Goal: Task Accomplishment & Management: Use online tool/utility

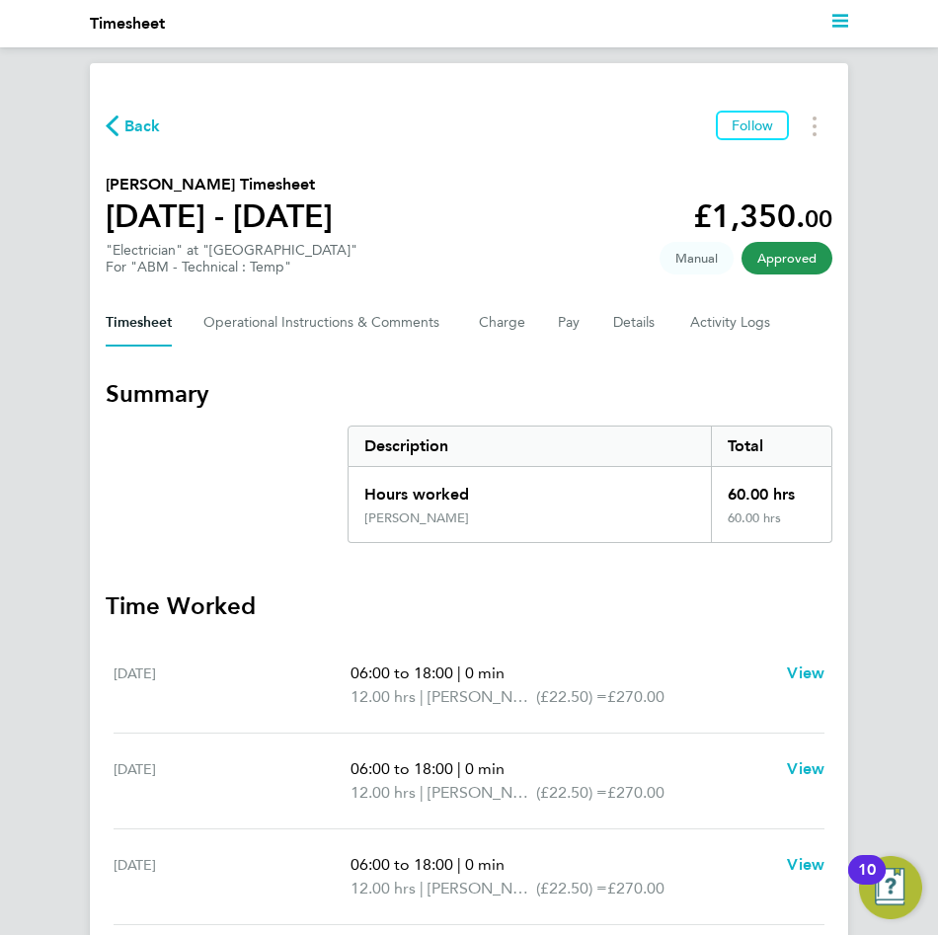
click at [146, 126] on span "Back" at bounding box center [142, 127] width 37 height 24
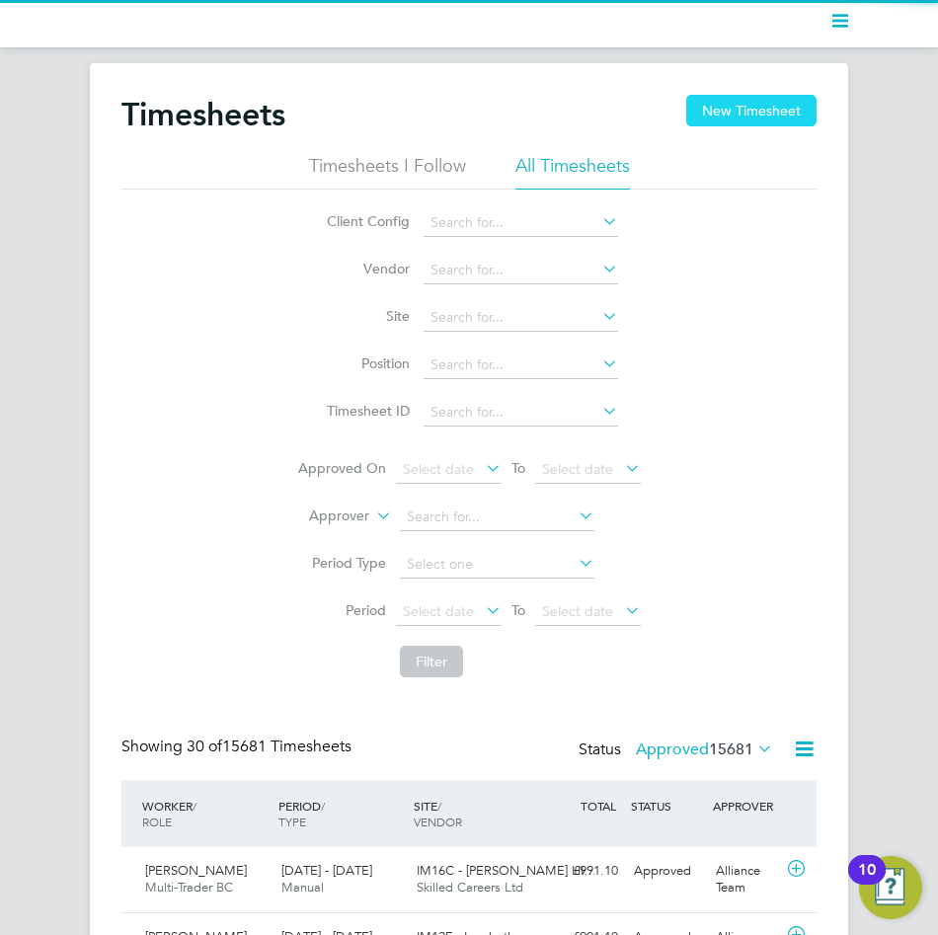
click at [761, 119] on button "New Timesheet" at bounding box center [751, 111] width 130 height 32
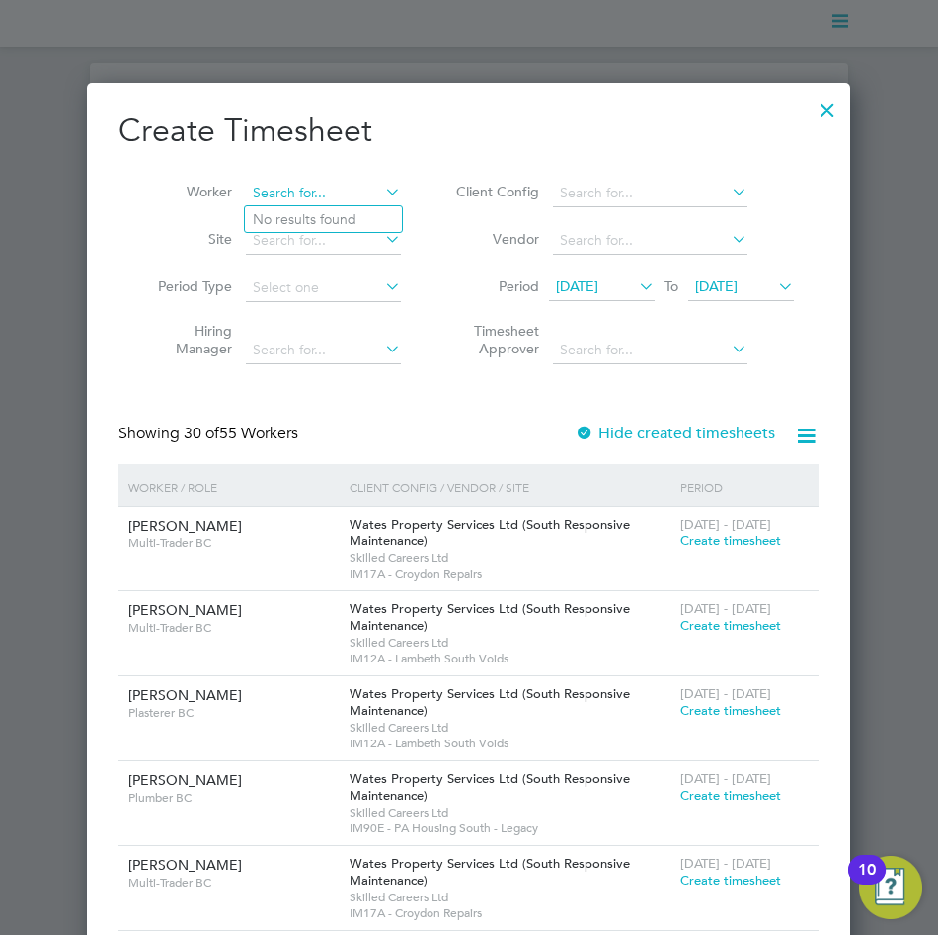
click at [350, 189] on input at bounding box center [323, 194] width 155 height 28
click at [378, 222] on li "[PERSON_NAME]" at bounding box center [374, 219] width 258 height 27
type input "[PERSON_NAME]"
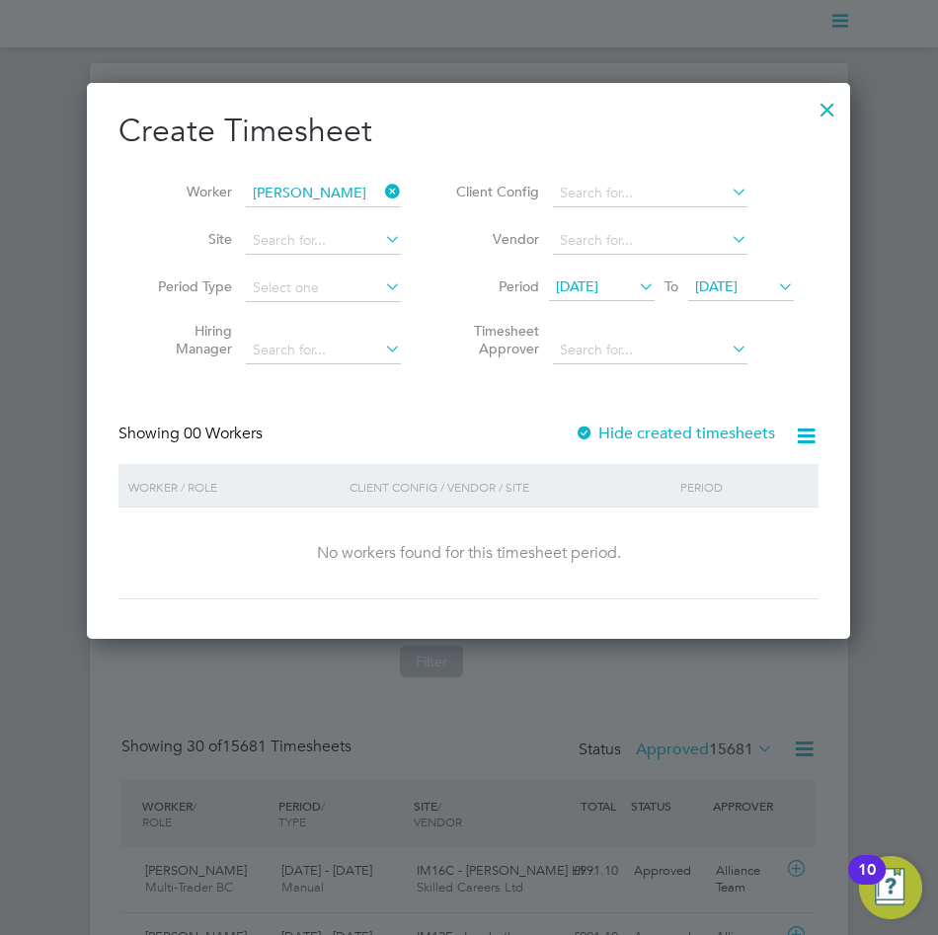
click at [638, 432] on label "Hide created timesheets" at bounding box center [675, 434] width 200 height 20
click at [598, 278] on span "[DATE]" at bounding box center [577, 286] width 42 height 18
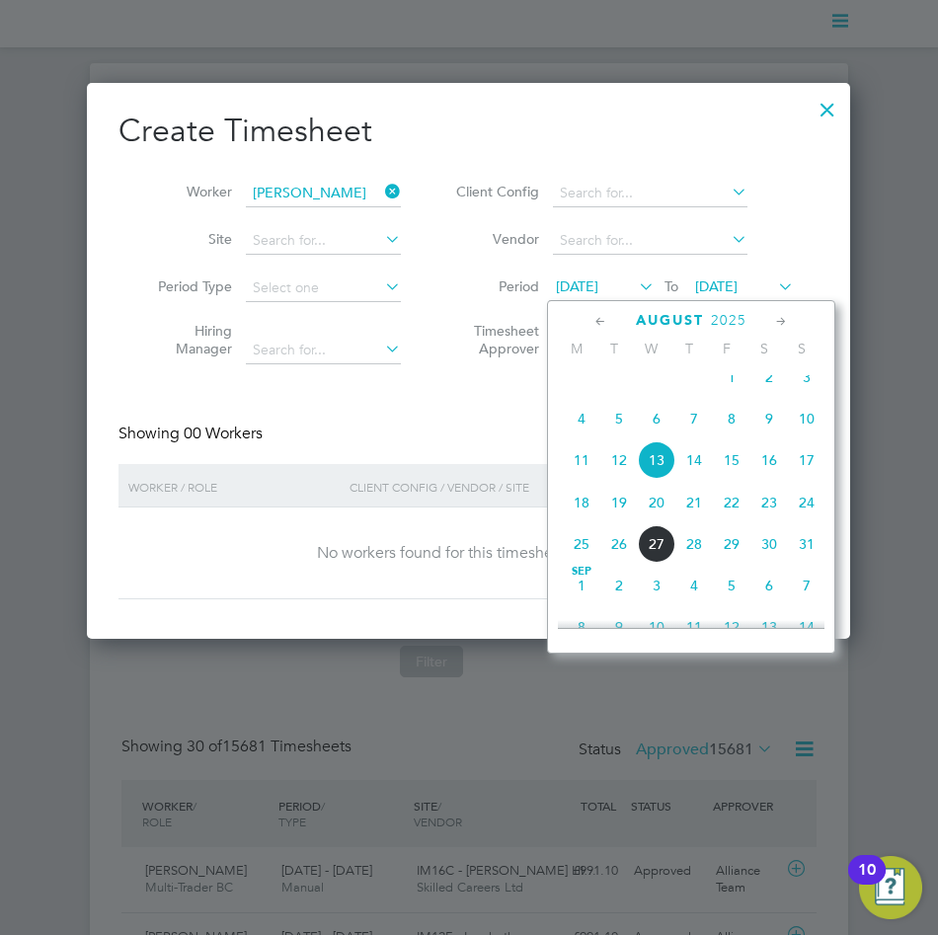
click at [582, 521] on span "18" at bounding box center [582, 503] width 38 height 38
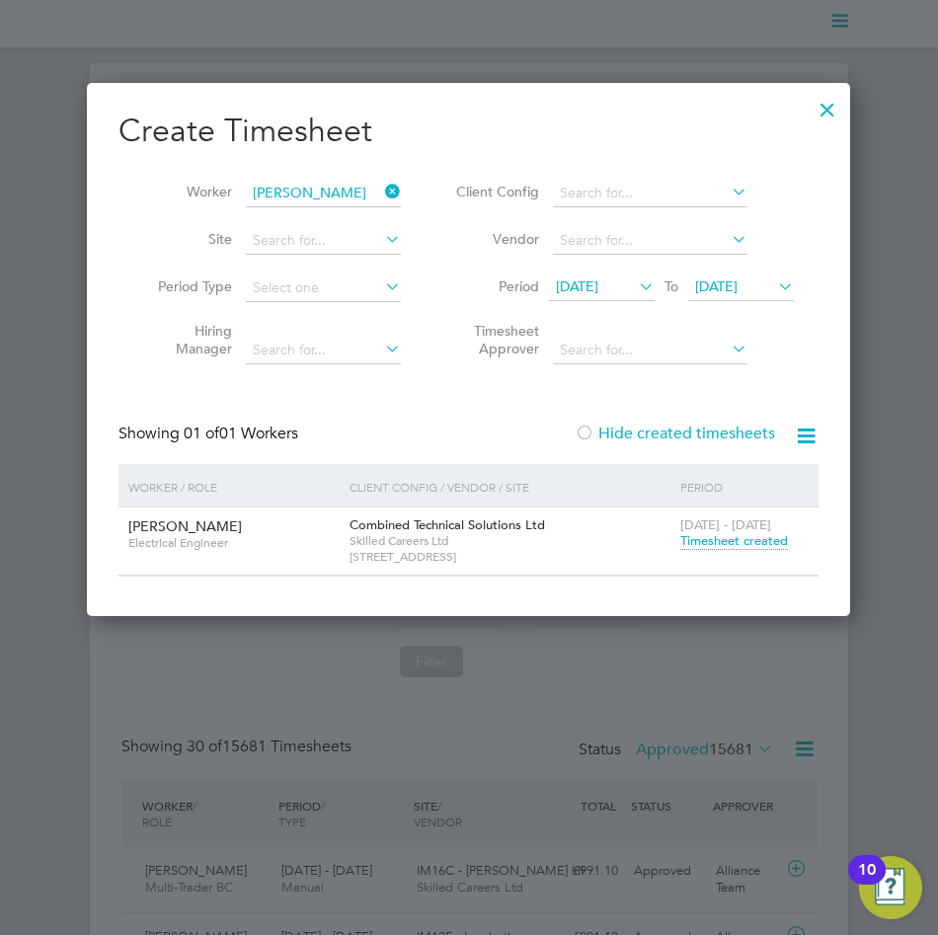
click at [751, 534] on span "Timesheet created" at bounding box center [734, 541] width 108 height 18
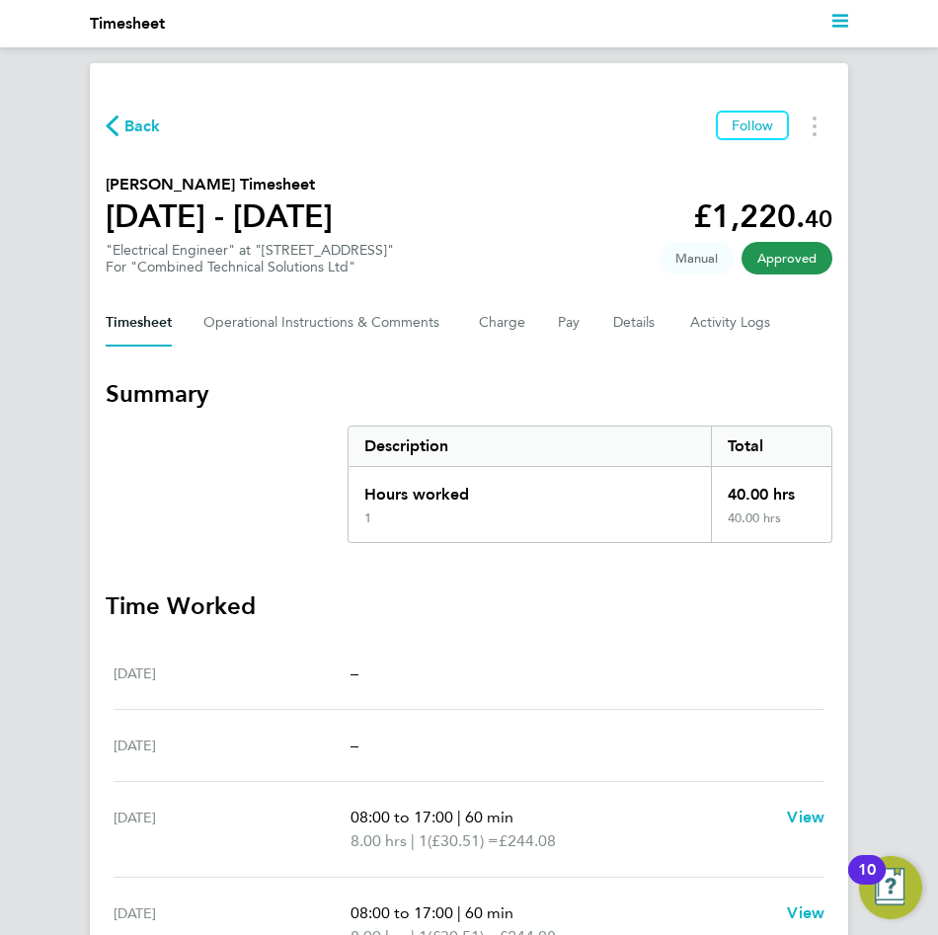
click at [132, 126] on span "Back" at bounding box center [142, 127] width 37 height 24
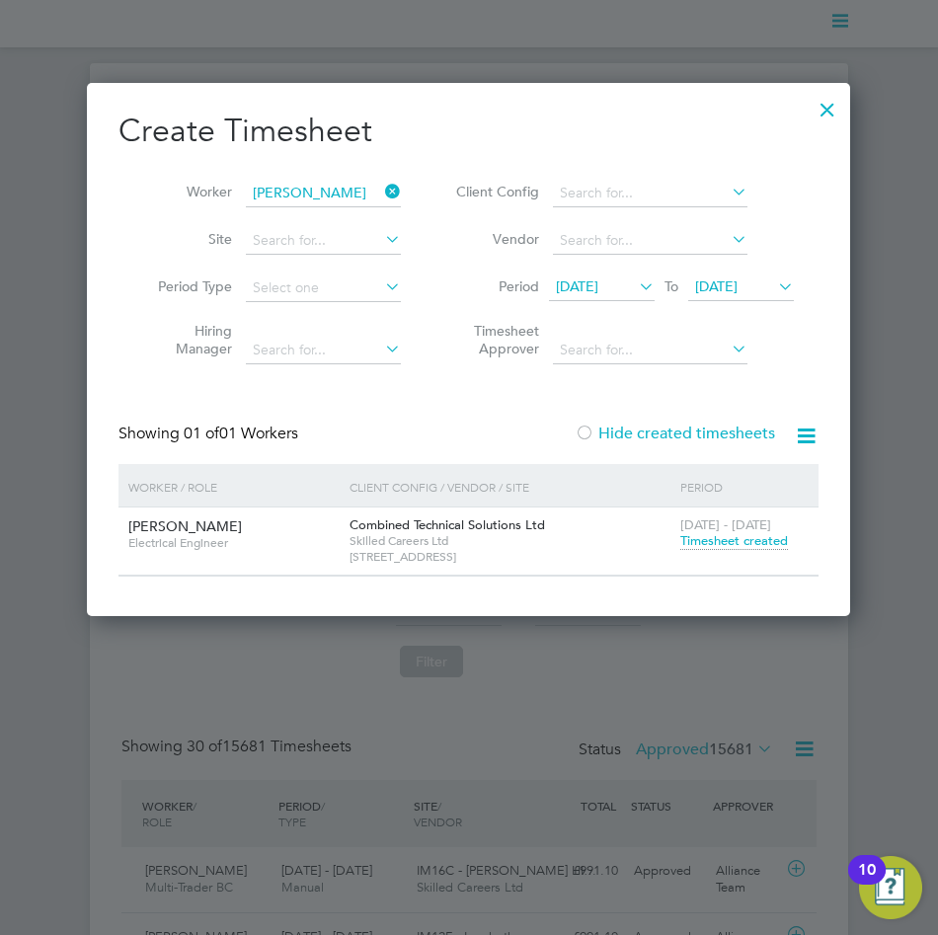
click at [381, 190] on icon at bounding box center [381, 192] width 0 height 28
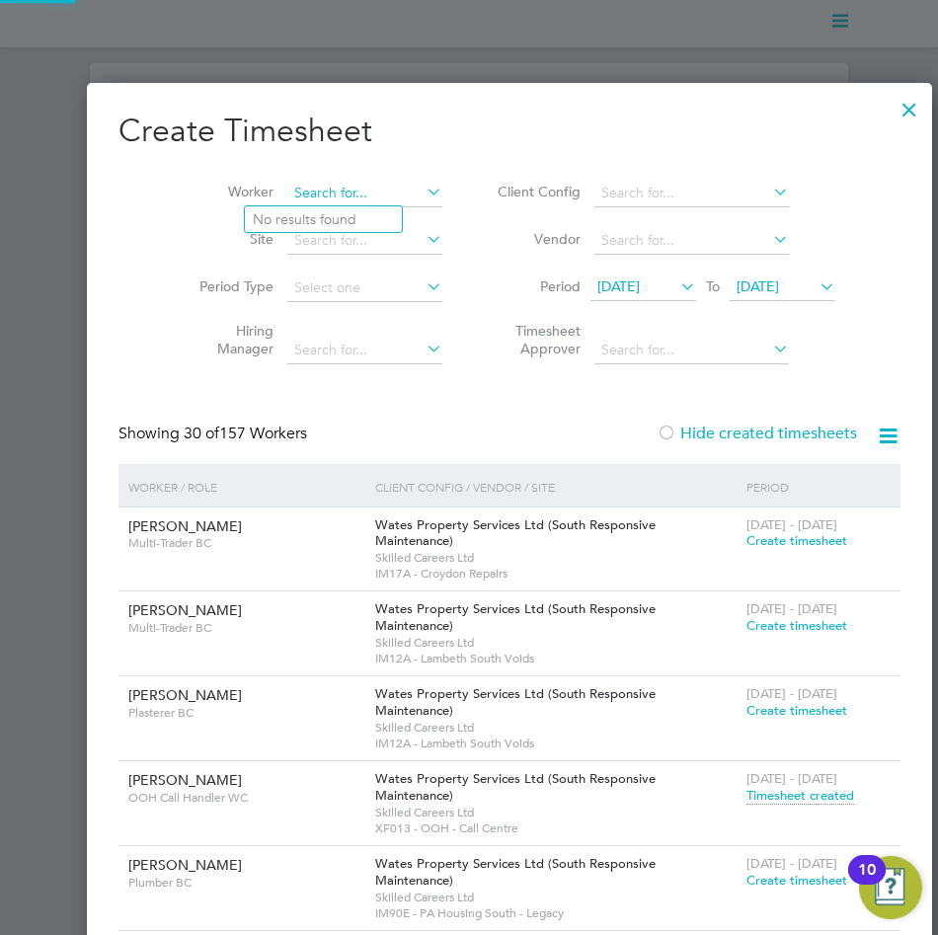
click at [345, 185] on input at bounding box center [364, 194] width 155 height 28
click at [366, 211] on b "[PERSON_NAME]" at bounding box center [423, 219] width 115 height 17
type input "[PERSON_NAME]"
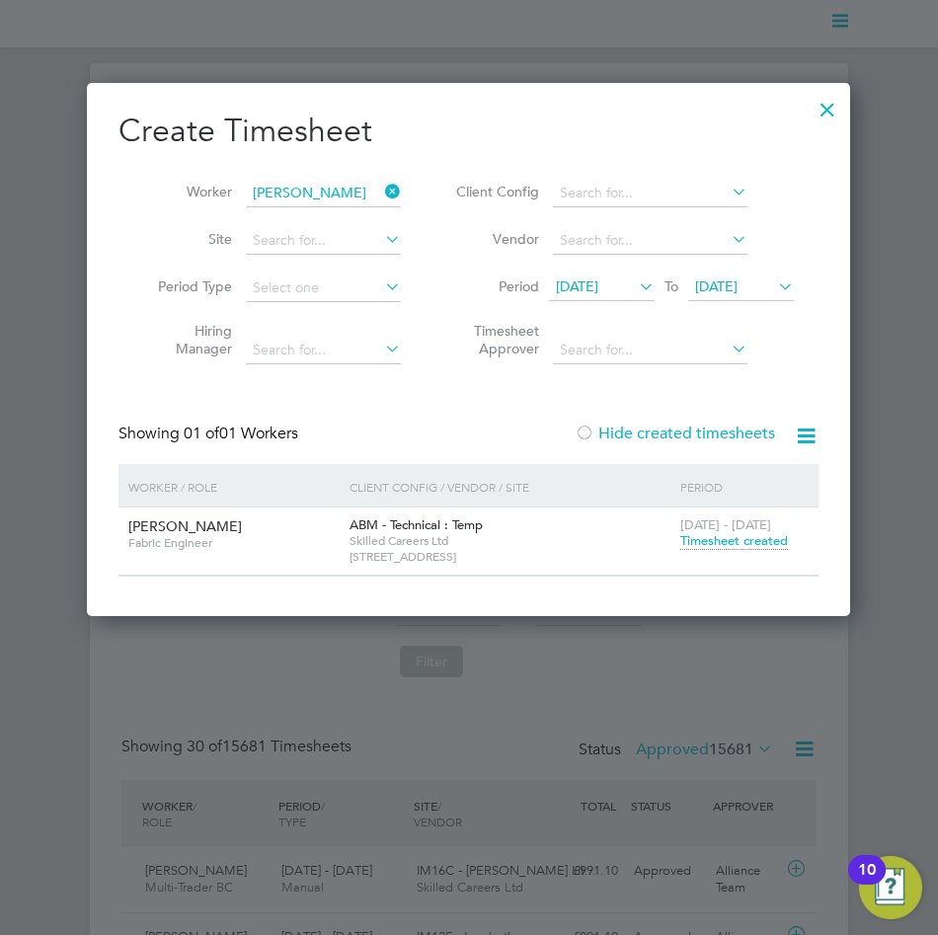
click at [753, 535] on span "Timesheet created" at bounding box center [734, 541] width 108 height 18
